Goal: Obtain resource: Download file/media

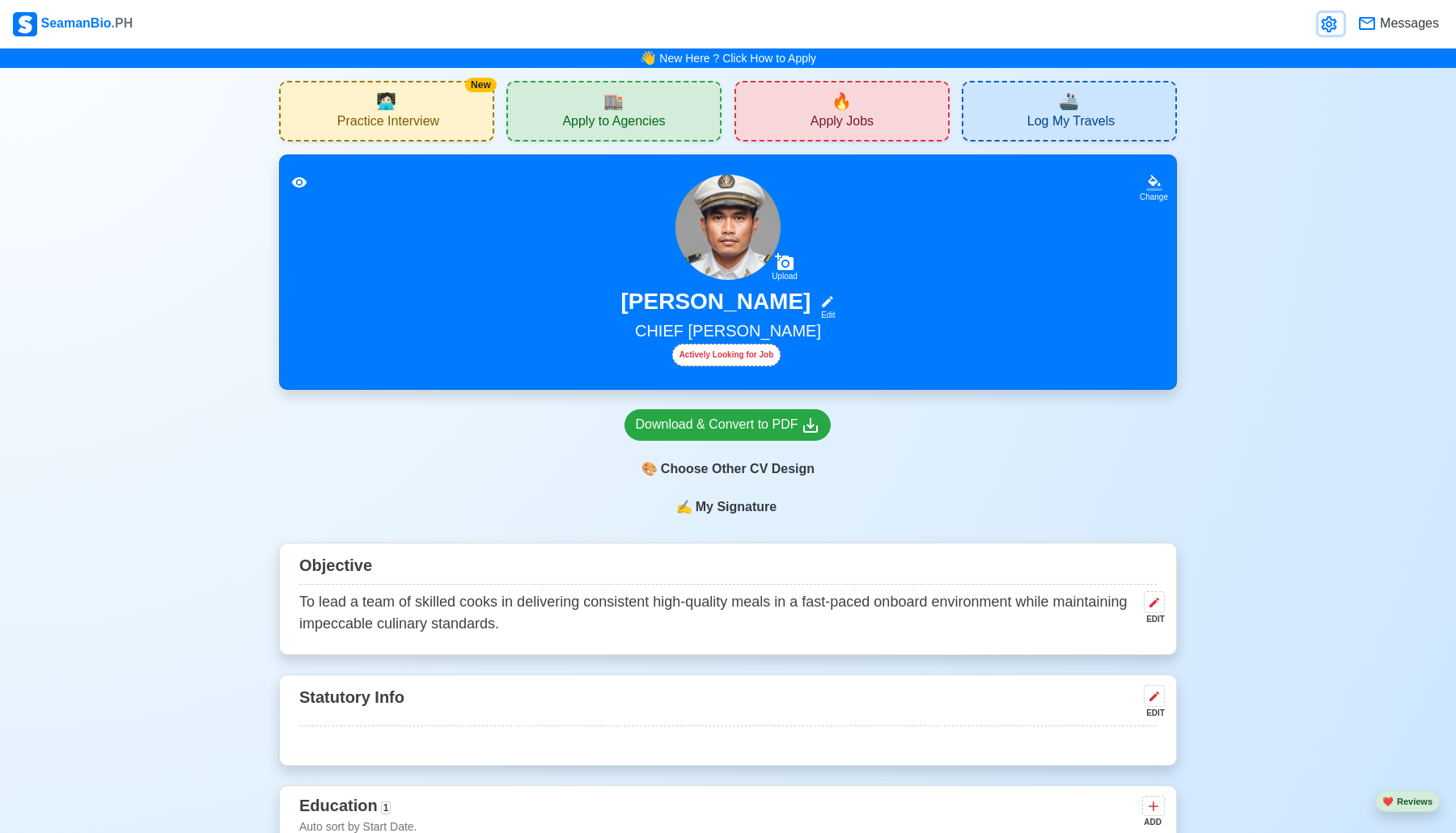
click at [1330, 21] on icon at bounding box center [1328, 24] width 19 height 19
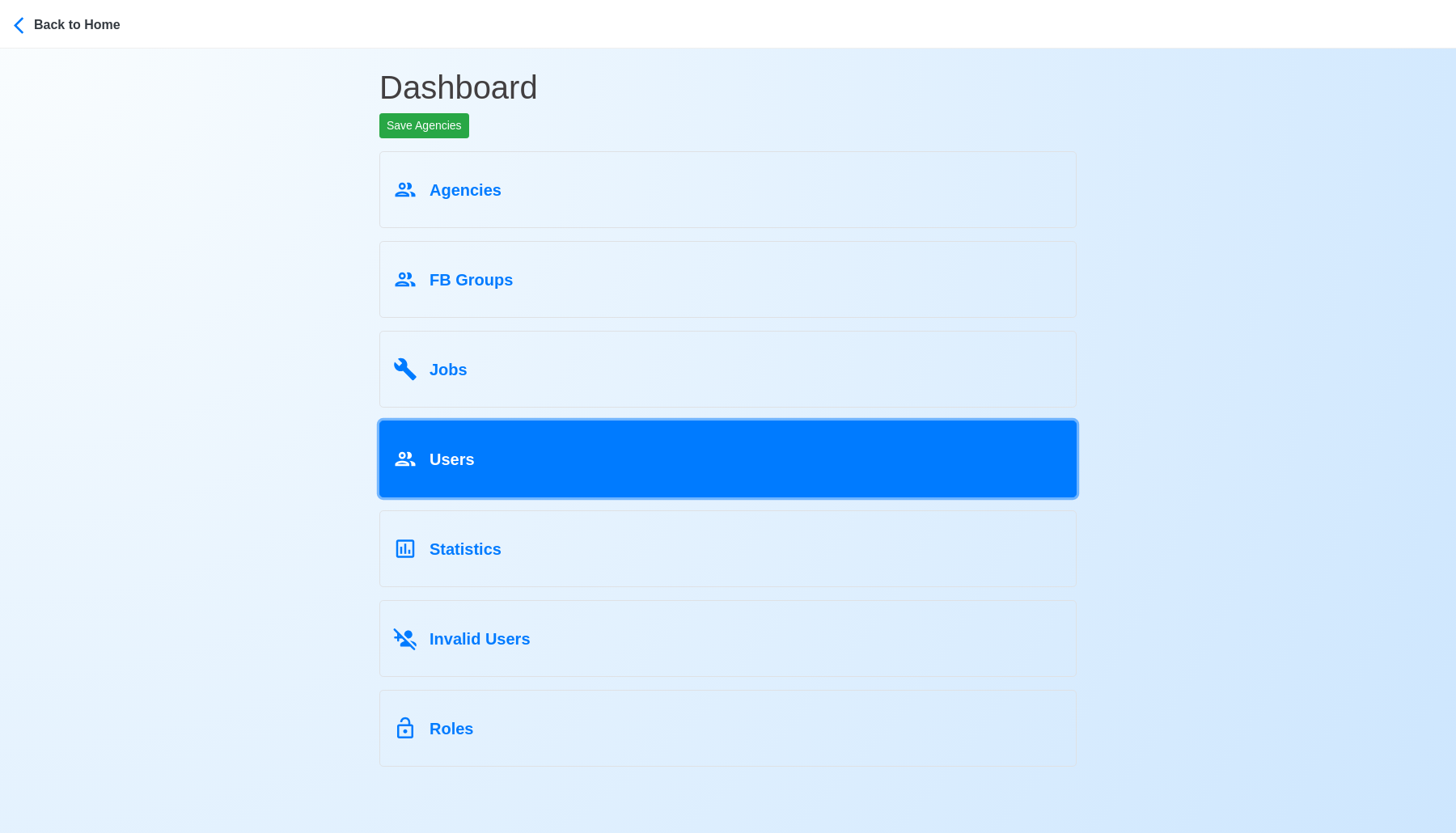
click at [582, 462] on div "Users" at bounding box center [728, 457] width 669 height 31
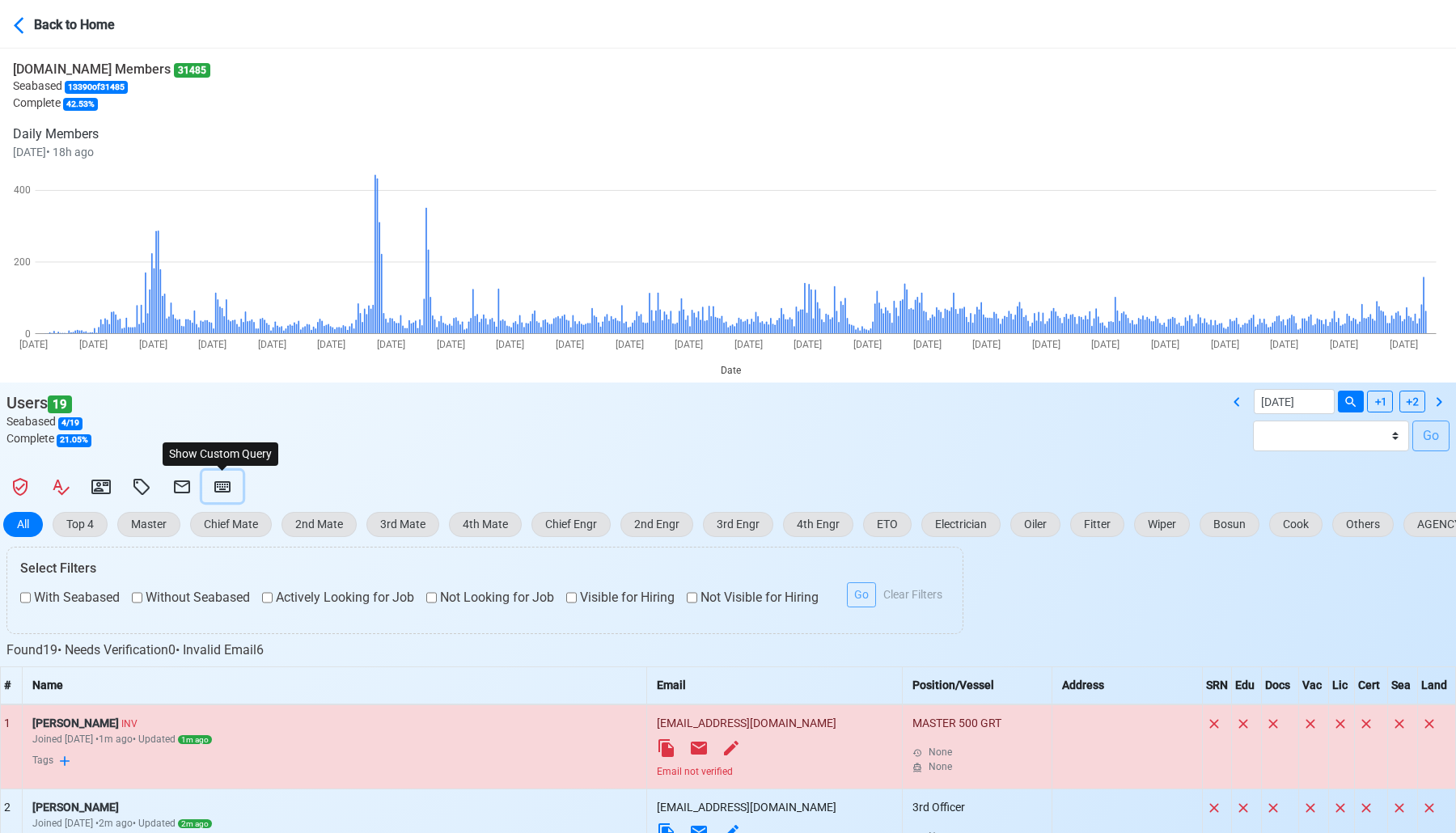
click at [227, 478] on icon at bounding box center [223, 487] width 19 height 19
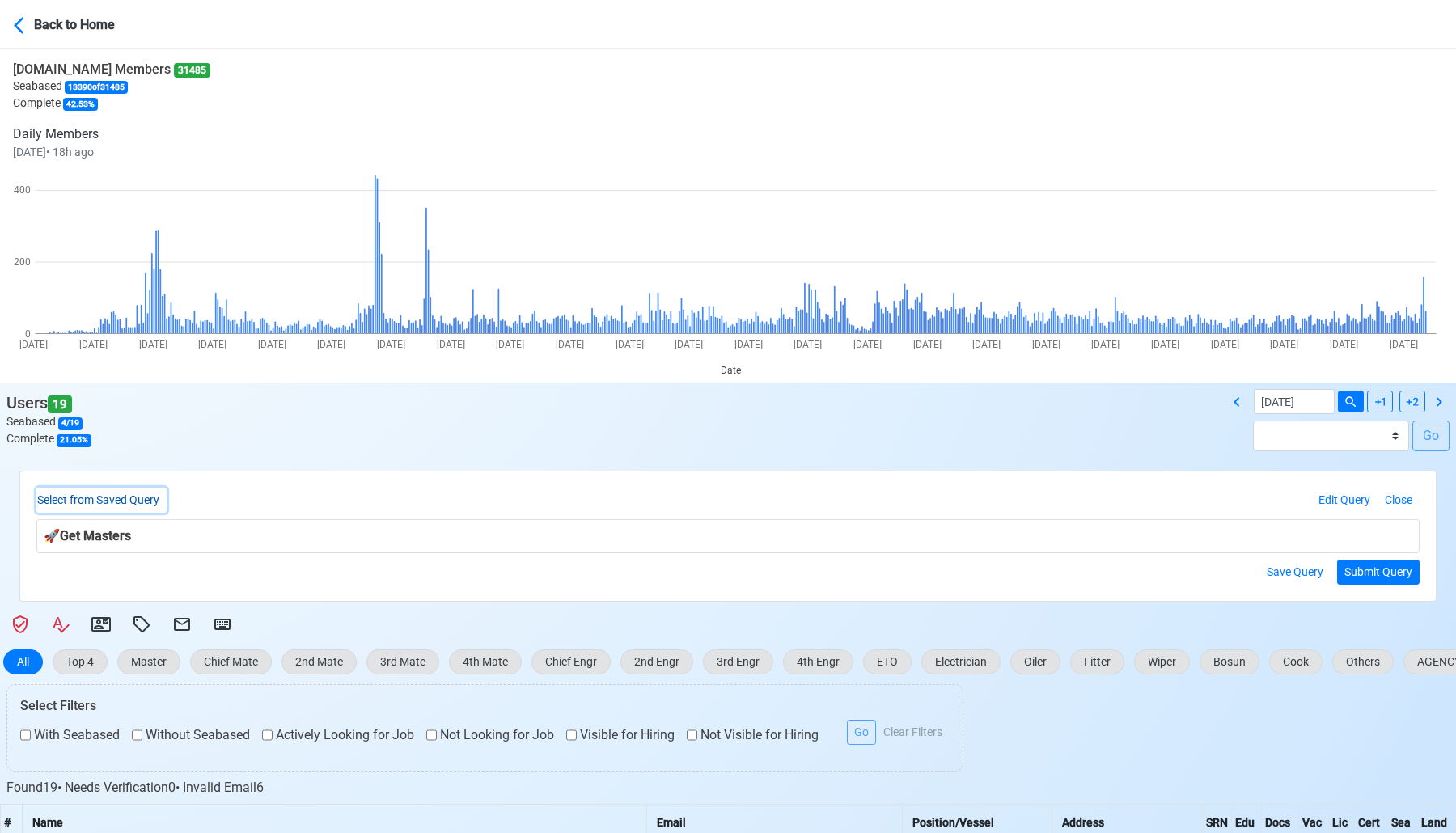
click at [142, 496] on button "Select from Saved Query" at bounding box center [102, 500] width 130 height 25
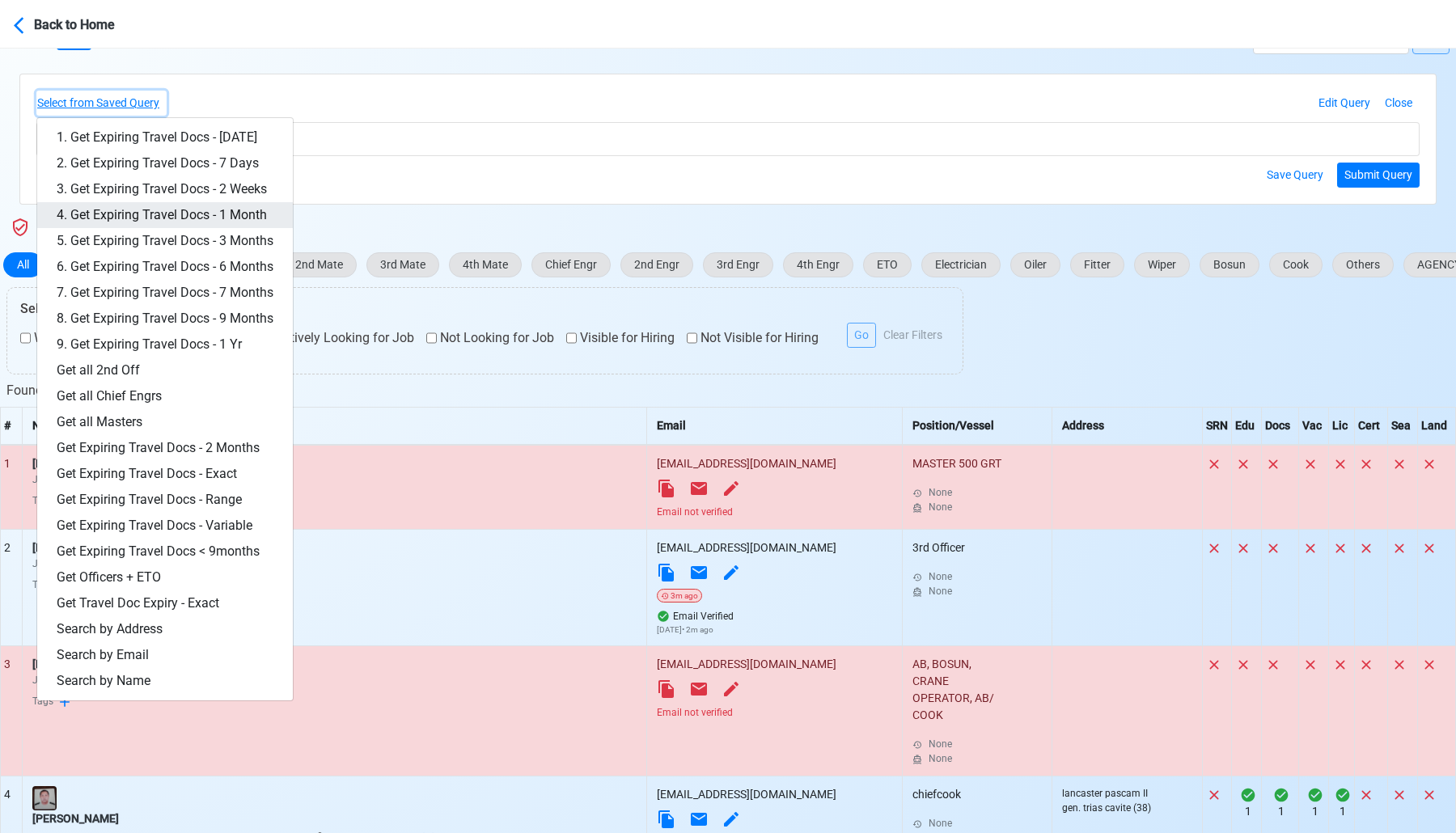
scroll to position [418, 0]
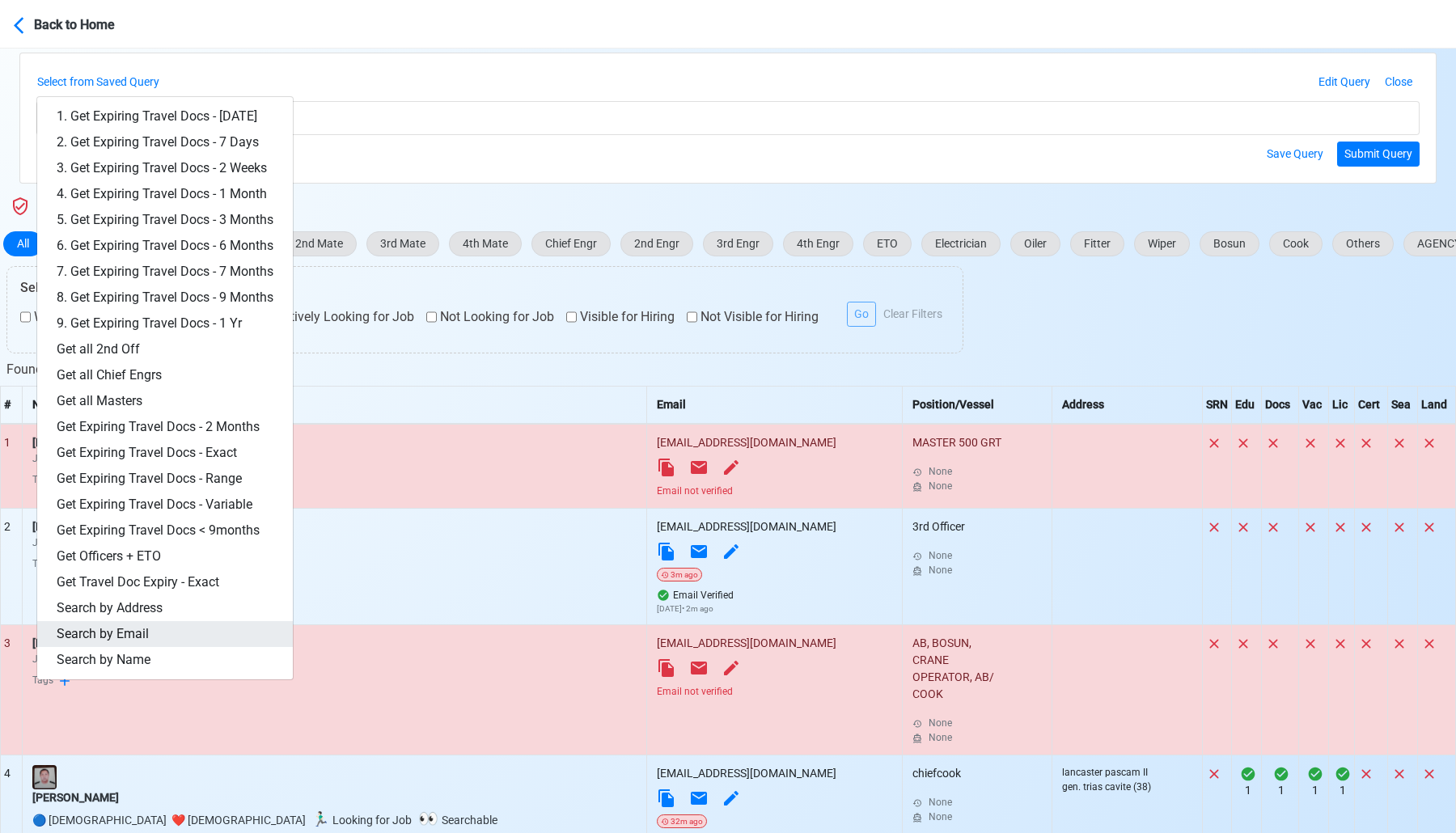
click at [141, 633] on link "Search by Email" at bounding box center [165, 634] width 255 height 26
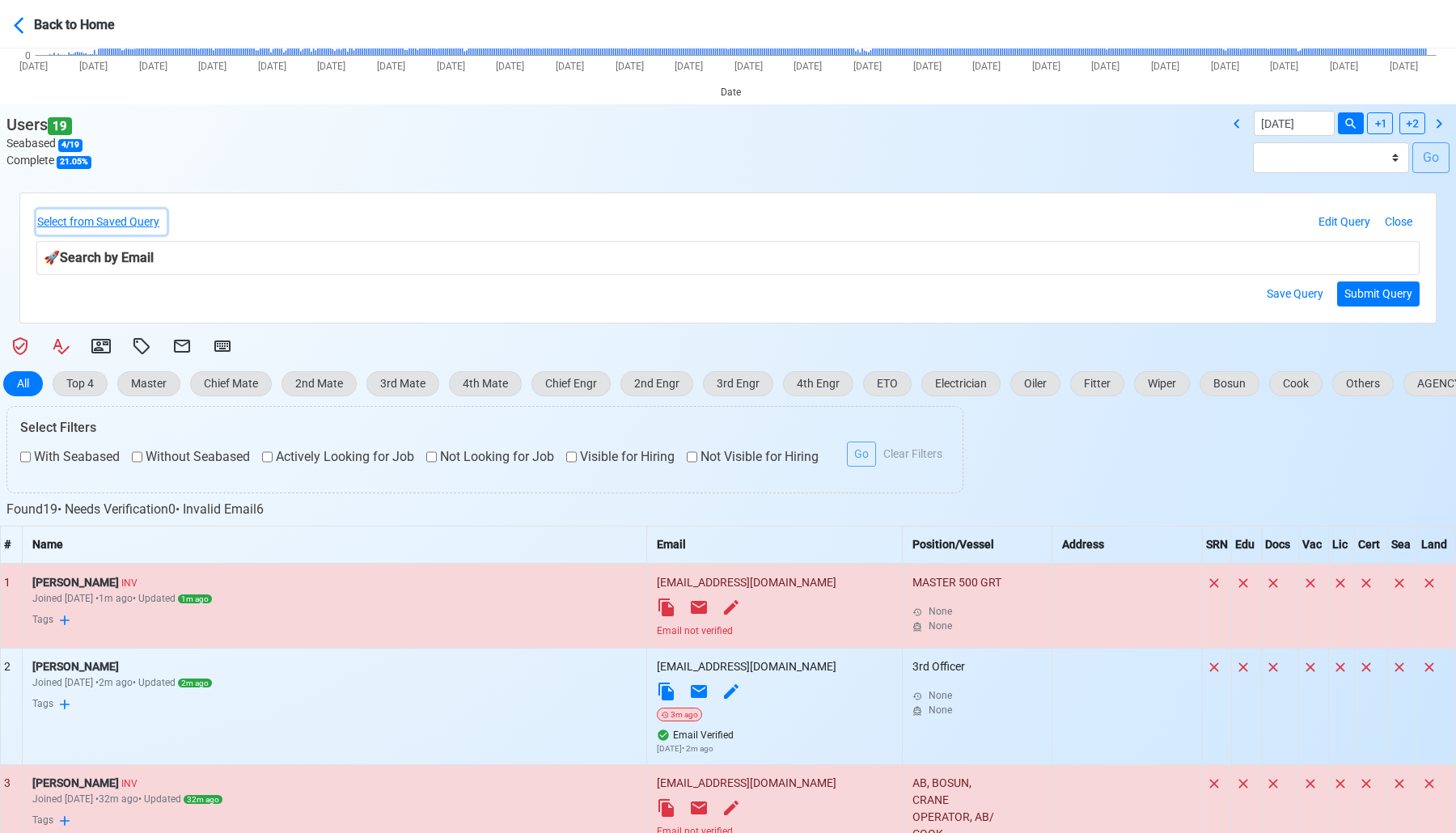
scroll to position [219, 0]
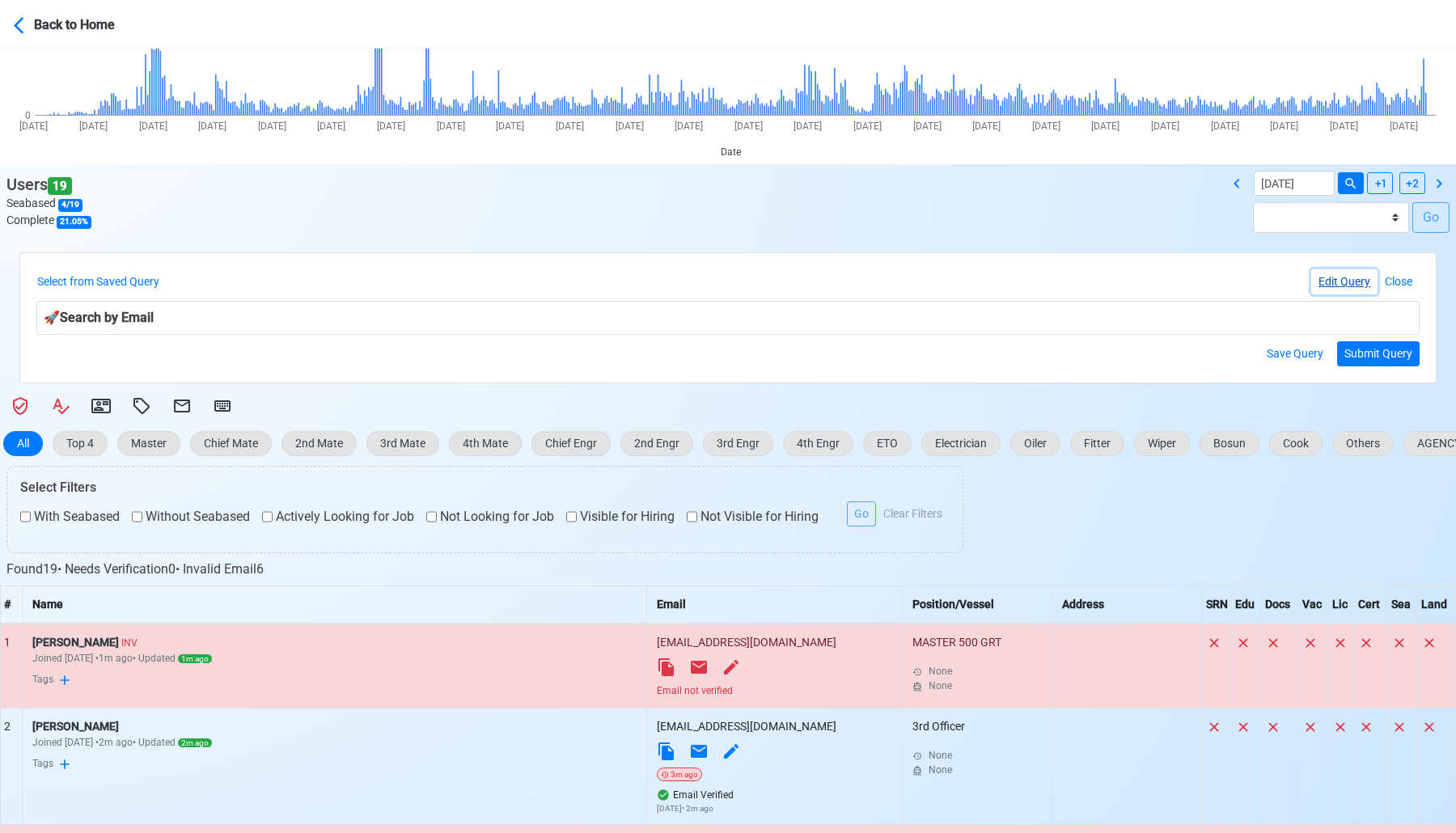
click at [1327, 274] on button "Edit Query" at bounding box center [1344, 282] width 66 height 25
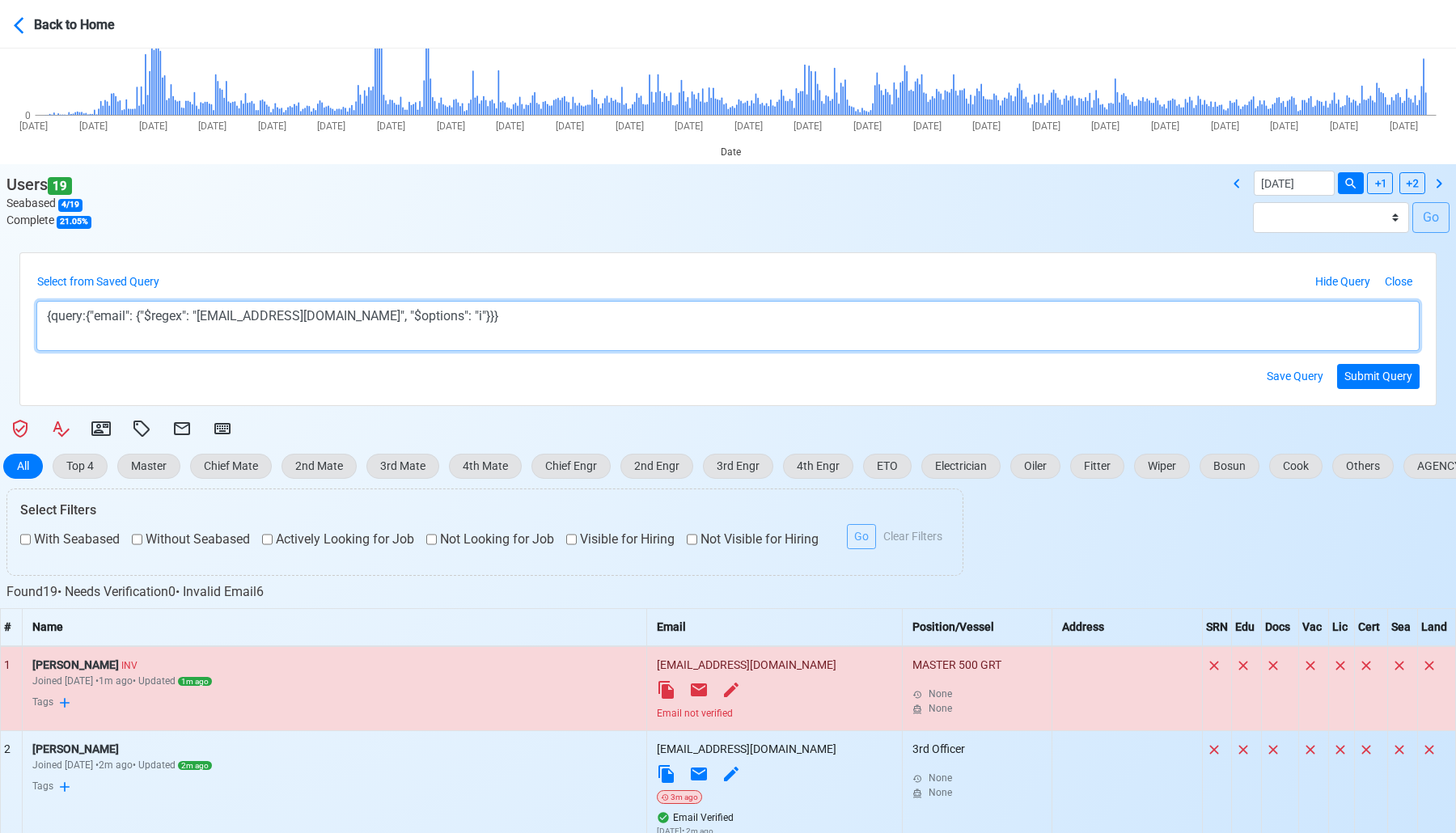
drag, startPoint x: 214, startPoint y: 318, endPoint x: 362, endPoint y: 321, distance: 148.0
click at [362, 321] on textarea "{query:{"email": {"$regex": "[EMAIL_ADDRESS][DOMAIN_NAME]", "$options": "i"}}}" at bounding box center [728, 326] width 1383 height 50
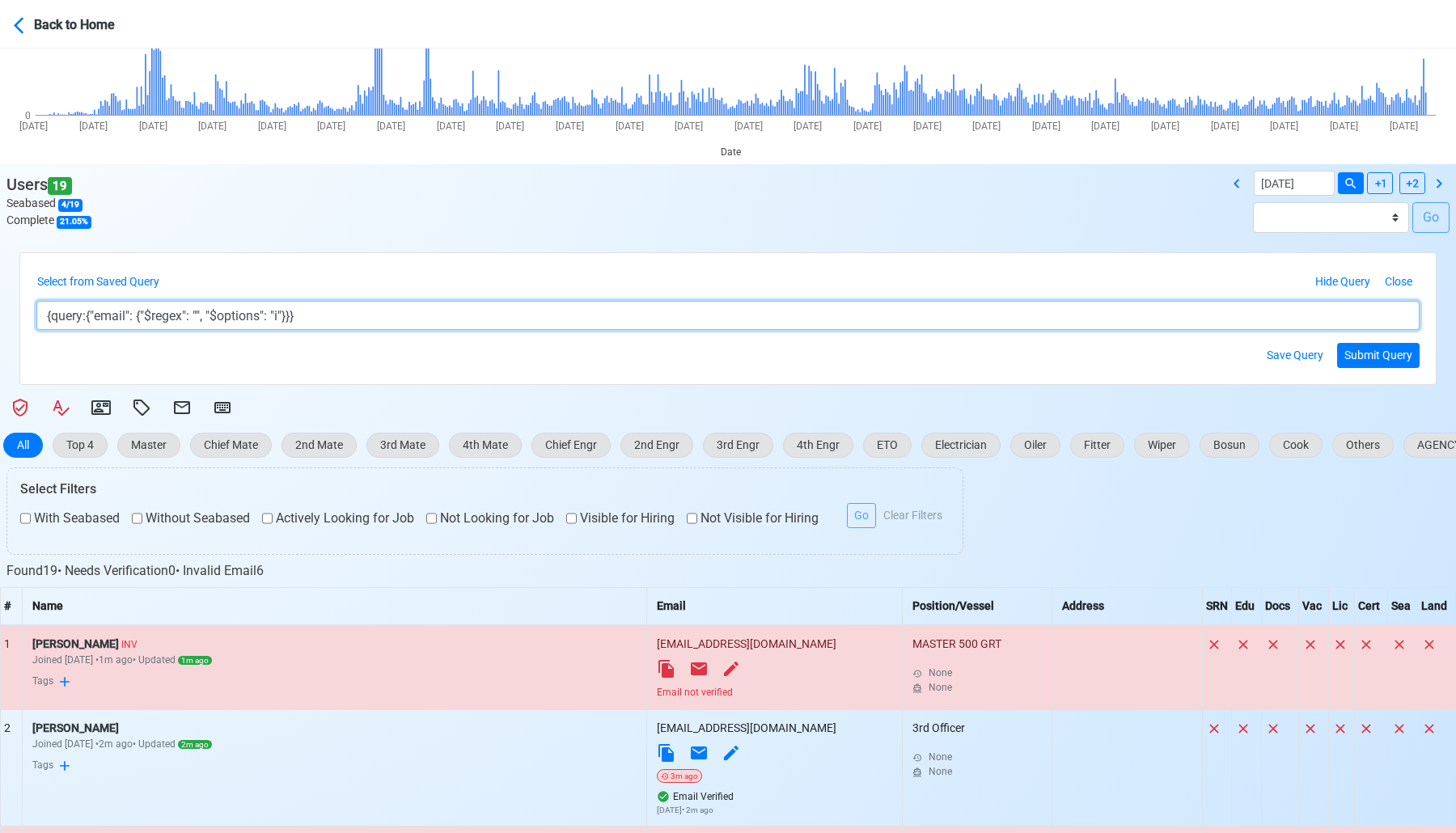
paste textarea "[EMAIL_ADDRESS][DOMAIN_NAME]"
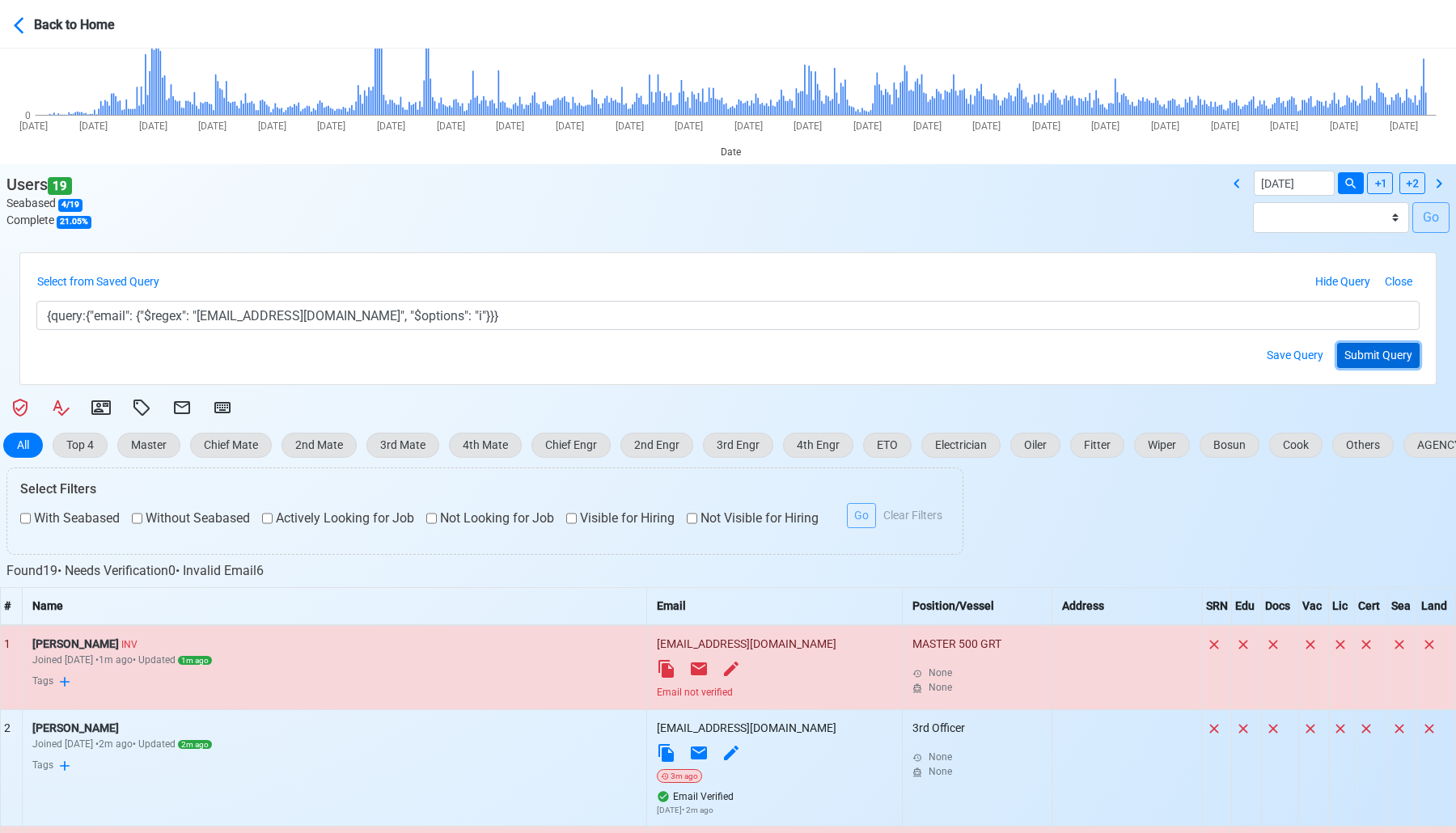
click at [1372, 360] on button "Submit Query" at bounding box center [1378, 356] width 82 height 25
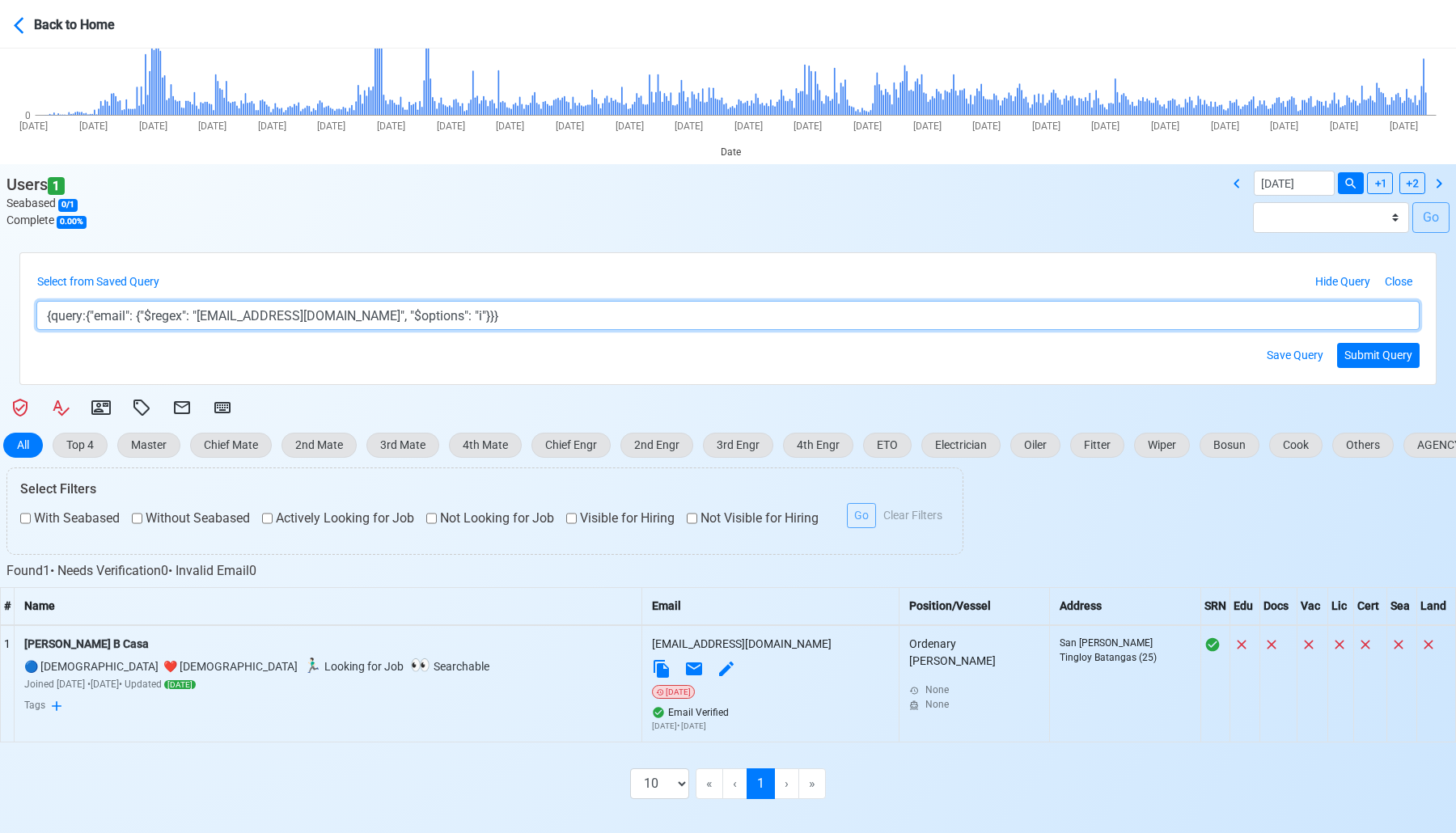
drag, startPoint x: 211, startPoint y: 317, endPoint x: 353, endPoint y: 320, distance: 142.0
click at [353, 320] on textarea "{query:{"email": {"$regex": "[EMAIL_ADDRESS][DOMAIN_NAME]", "$options": "i"}}}" at bounding box center [728, 316] width 1383 height 29
paste textarea
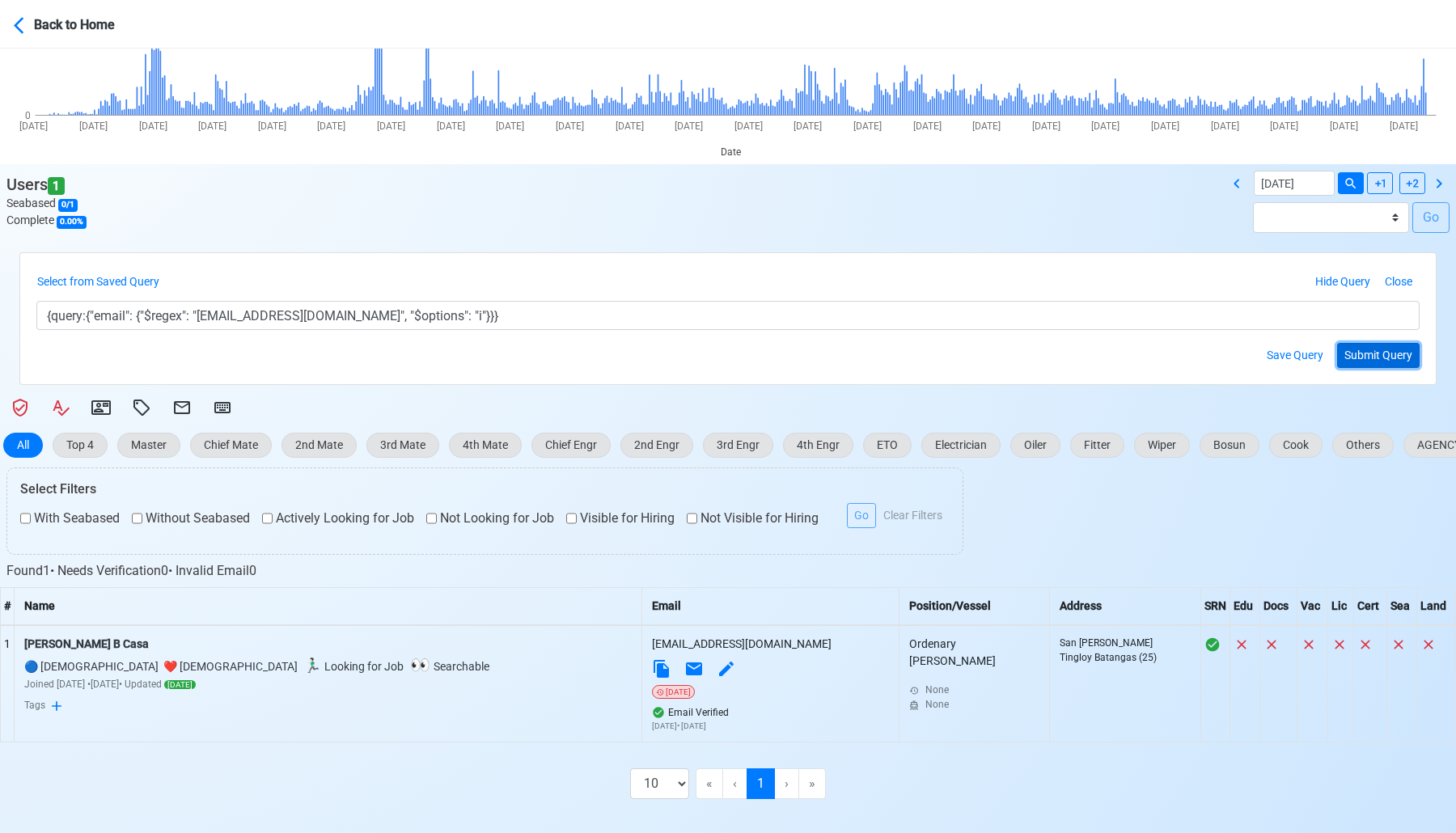
click at [1349, 357] on button "Submit Query" at bounding box center [1378, 356] width 82 height 25
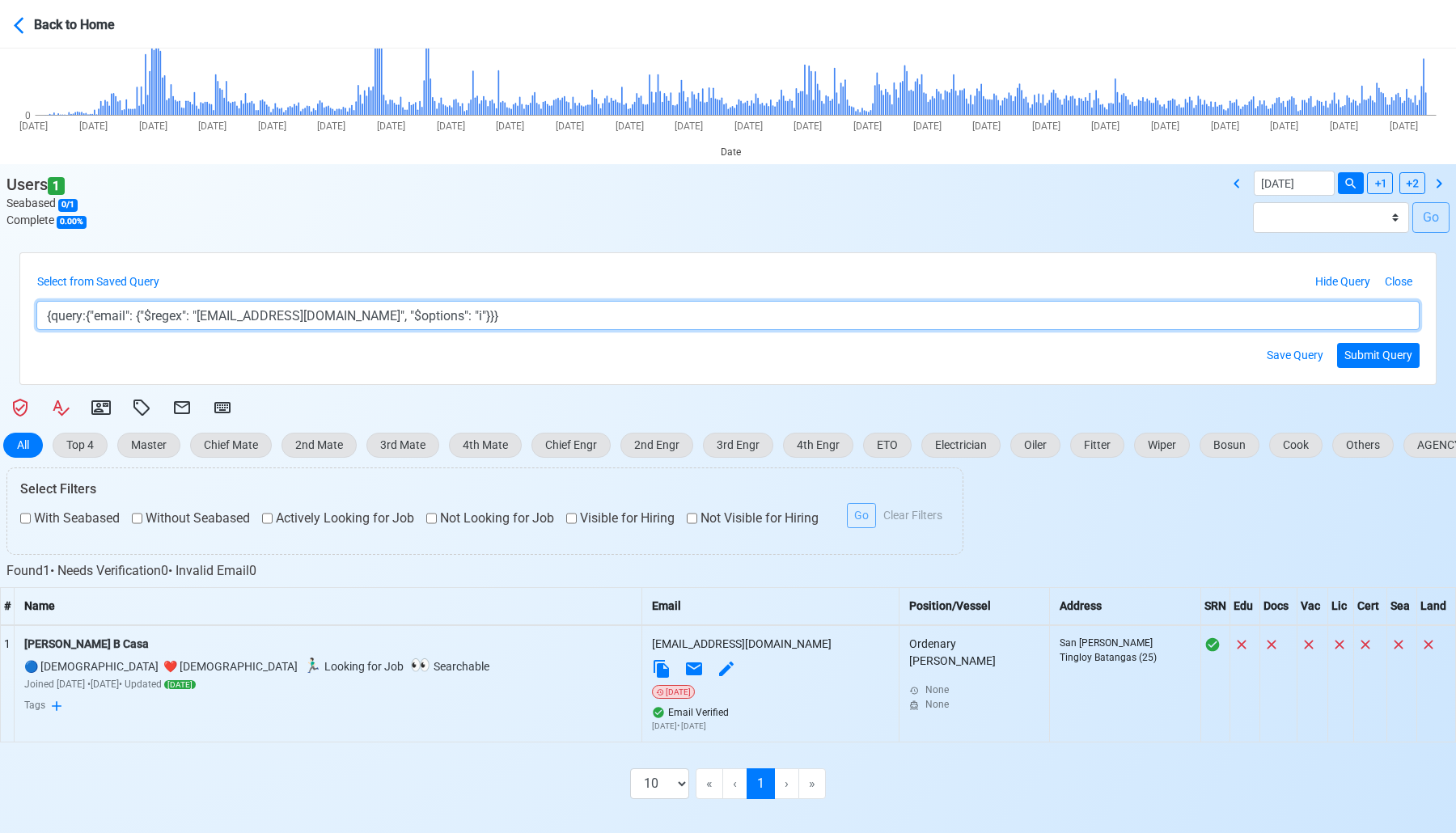
drag, startPoint x: 214, startPoint y: 318, endPoint x: 349, endPoint y: 320, distance: 135.0
click at [350, 320] on textarea "{query:{"email": {"$regex": "[EMAIL_ADDRESS][DOMAIN_NAME]", "$options": "i"}}}" at bounding box center [728, 316] width 1383 height 29
paste textarea "hoefet"
type textarea "{query:{"email": {"$regex": "[EMAIL_ADDRESS][DOMAIN_NAME]", "$options": "i"}}}"
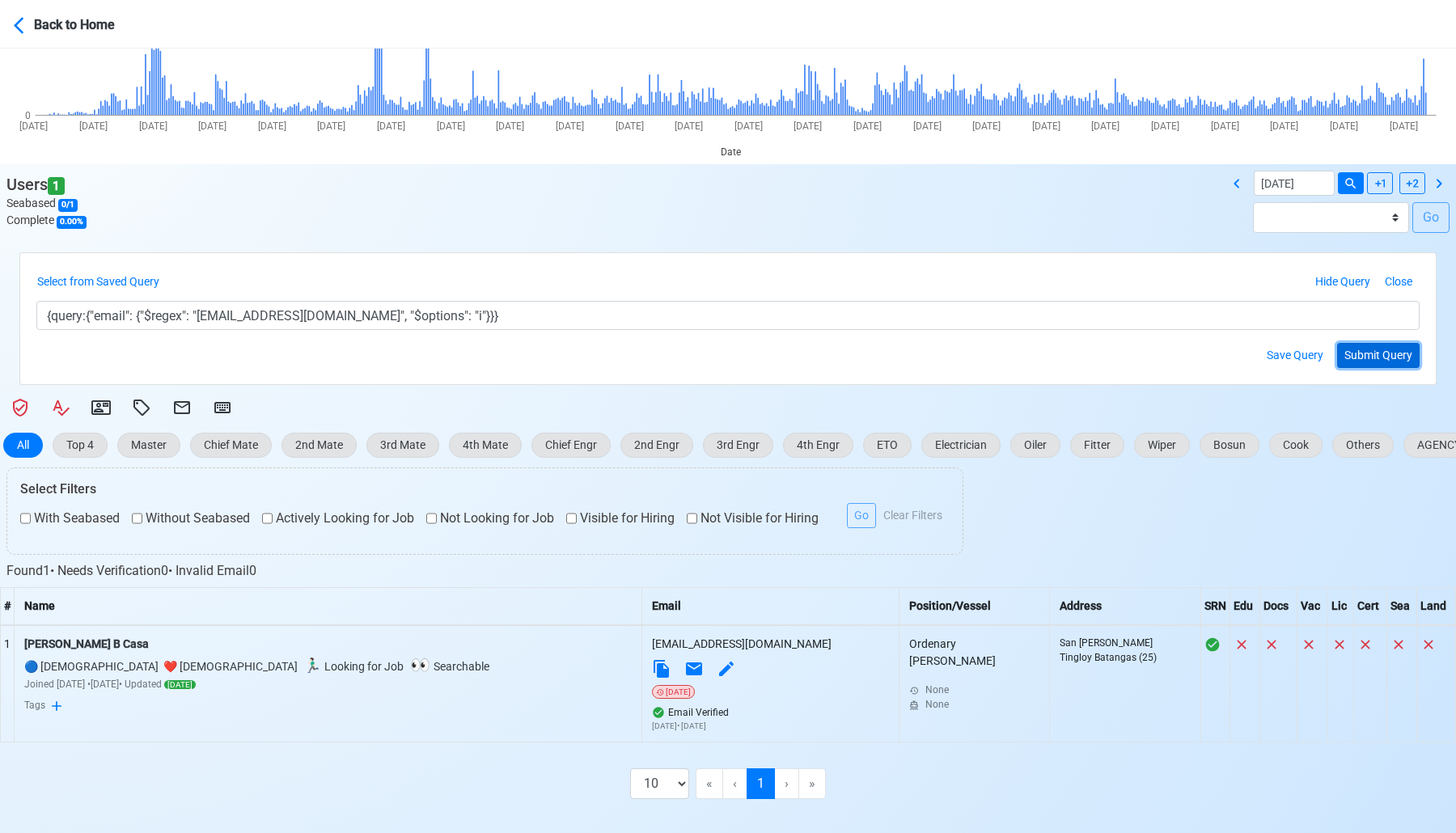
click at [1380, 360] on button "Submit Query" at bounding box center [1378, 356] width 82 height 25
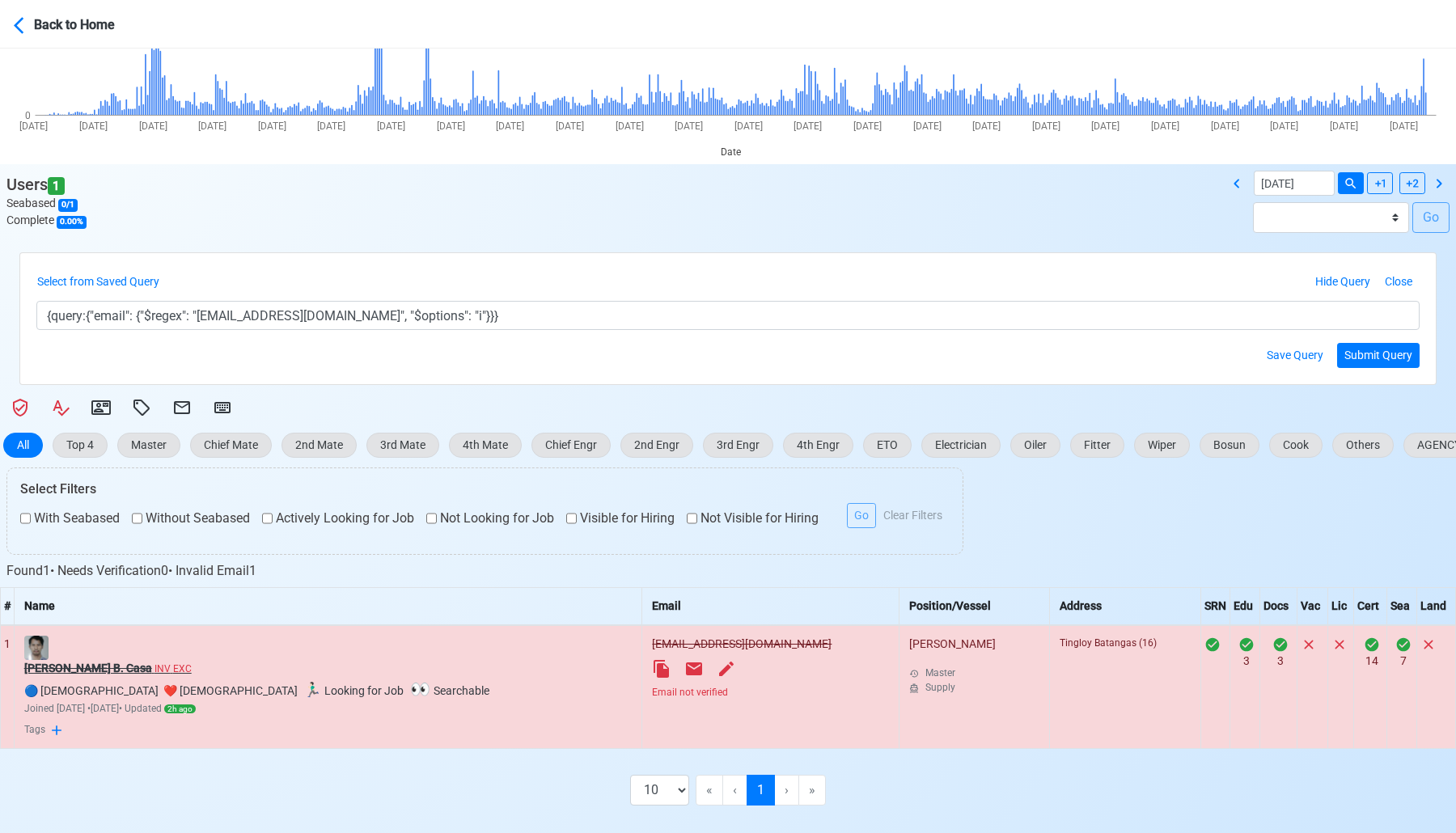
click at [100, 669] on s "[PERSON_NAME] B. Casa" at bounding box center [87, 668] width 128 height 12
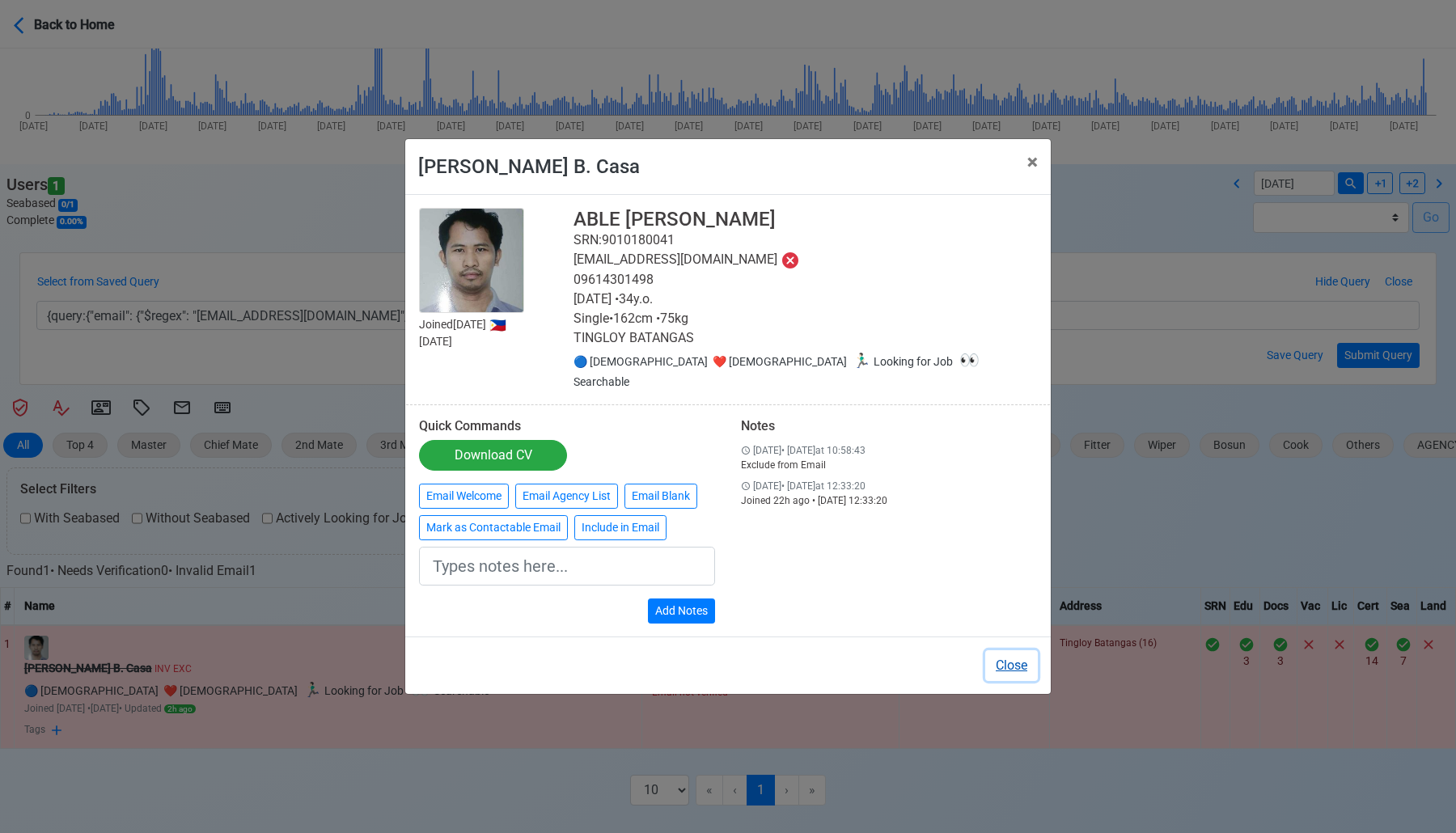
click at [1003, 653] on button "Close" at bounding box center [1011, 666] width 53 height 31
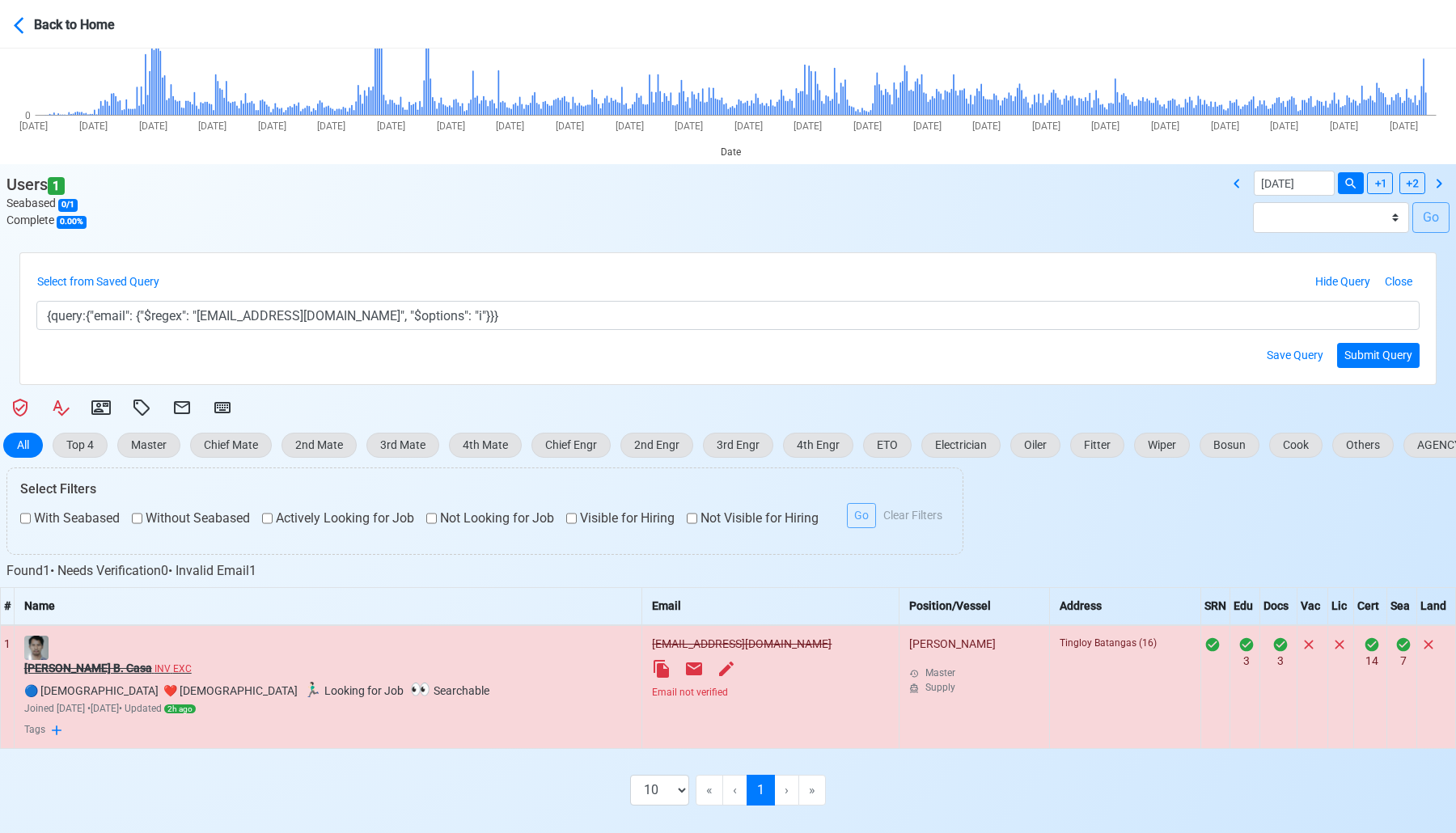
click at [160, 676] on div "[PERSON_NAME] B. Casa INV EXC" at bounding box center [328, 669] width 608 height 17
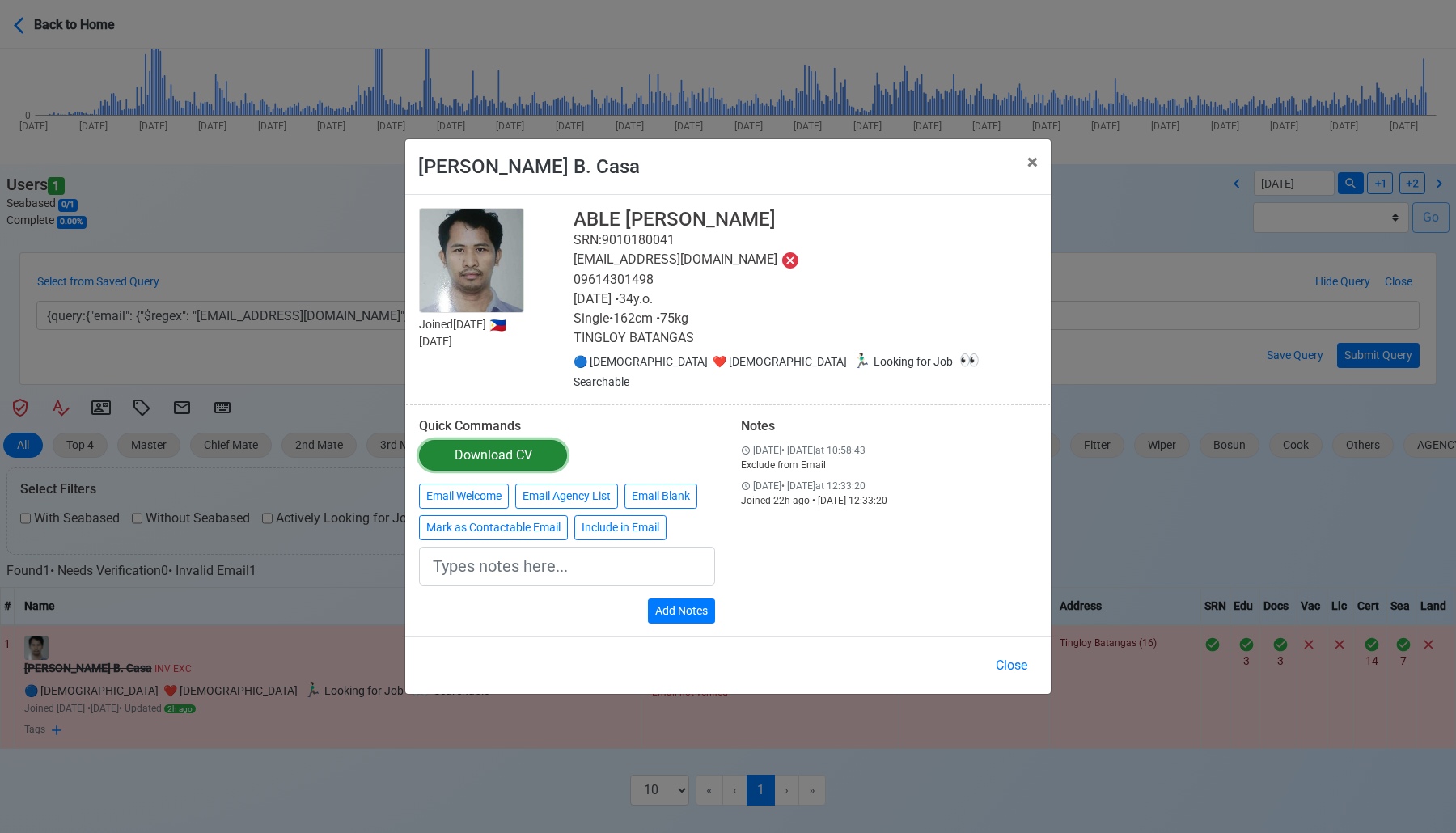
click at [532, 454] on link "Download CV" at bounding box center [493, 456] width 148 height 31
click at [513, 446] on div "Download CV" at bounding box center [493, 456] width 78 height 19
